Goal: Information Seeking & Learning: Learn about a topic

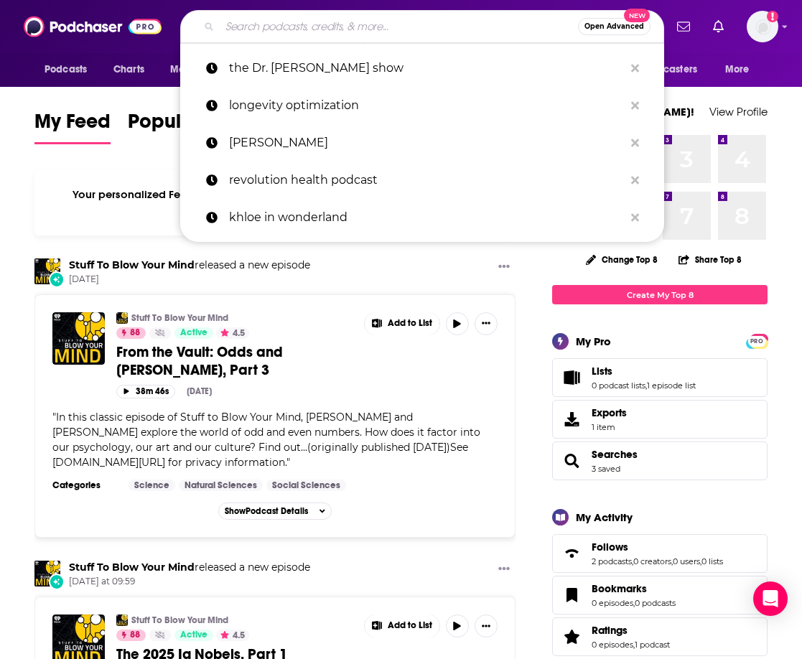
click at [315, 22] on input "Search podcasts, credits, & more..." at bounding box center [399, 26] width 358 height 23
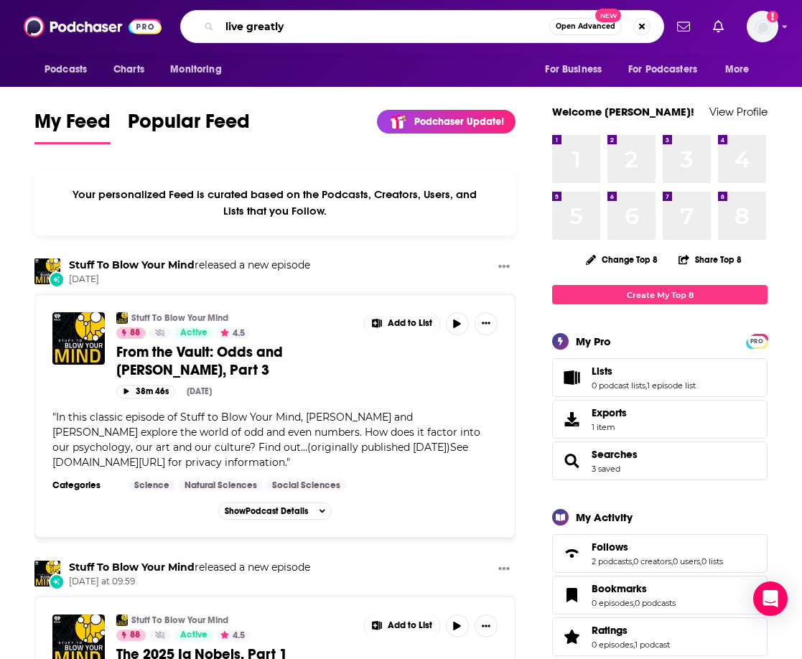
type input "live greatly"
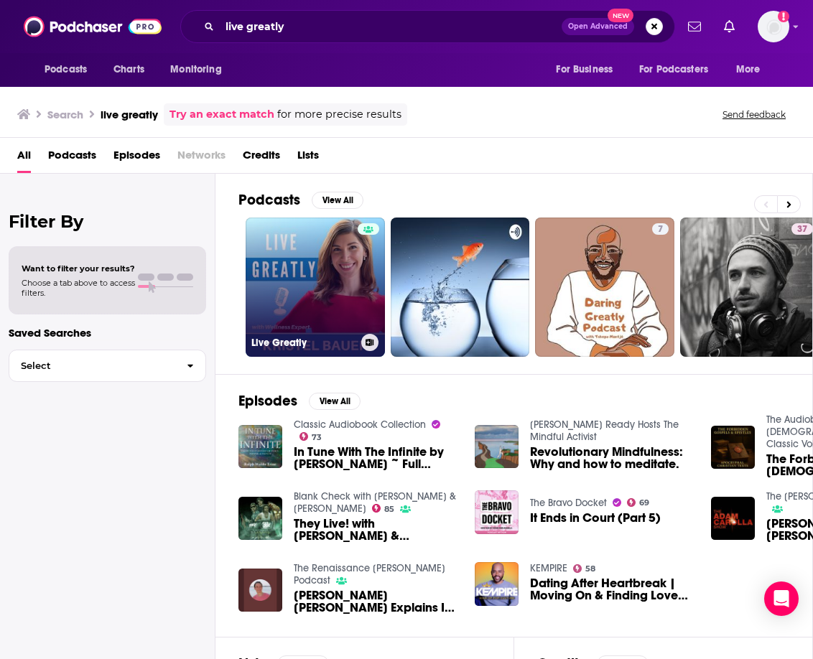
click at [314, 287] on link "Live Greatly" at bounding box center [315, 287] width 139 height 139
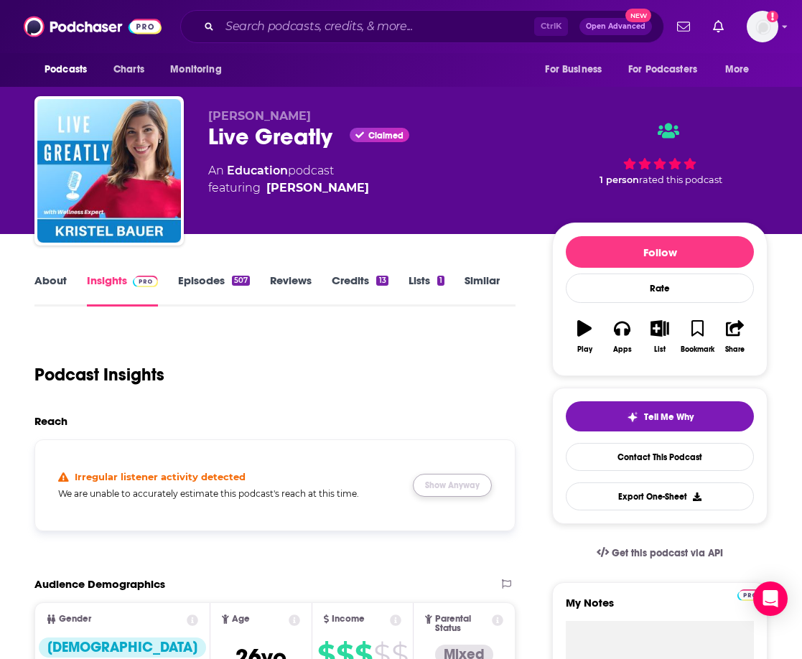
click at [447, 486] on button "Show Anyway" at bounding box center [452, 485] width 79 height 23
